Goal: Communication & Community: Answer question/provide support

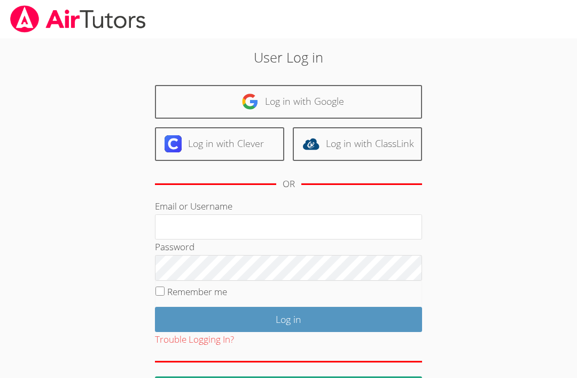
click at [372, 99] on link "Log in with Google" at bounding box center [288, 102] width 267 height 34
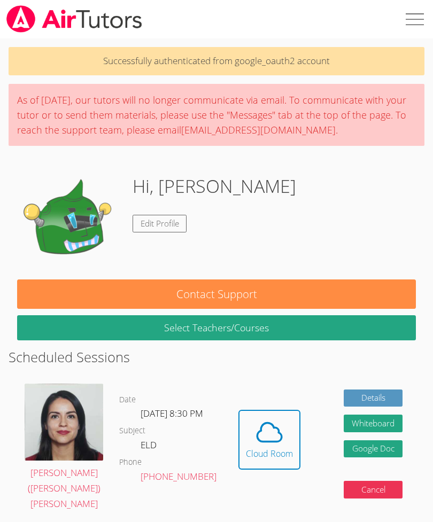
click at [428, 151] on div "Successfully authenticated from google_oauth2 account As of [DATE], our tutors …" at bounding box center [216, 487] width 433 height 899
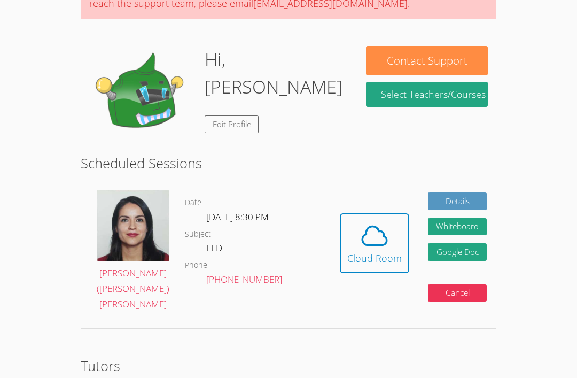
scroll to position [127, 0]
click at [378, 233] on icon at bounding box center [375, 236] width 30 height 30
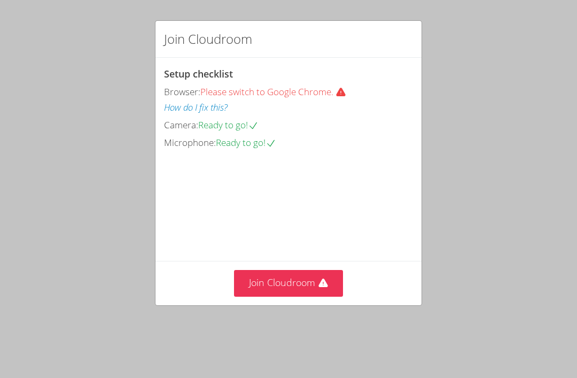
click at [290, 296] on button "Join Cloudroom" at bounding box center [289, 283] width 110 height 26
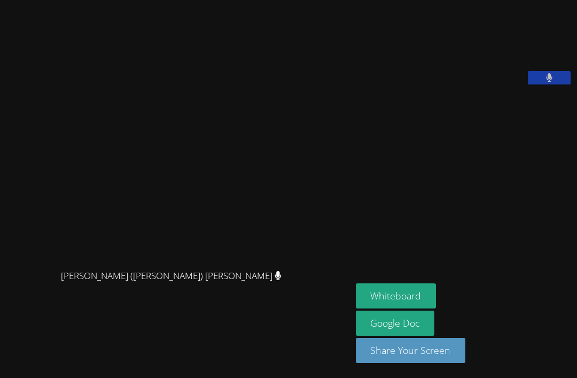
click at [356, 309] on button "Whiteboard" at bounding box center [396, 295] width 81 height 25
